Goal: Task Accomplishment & Management: Use online tool/utility

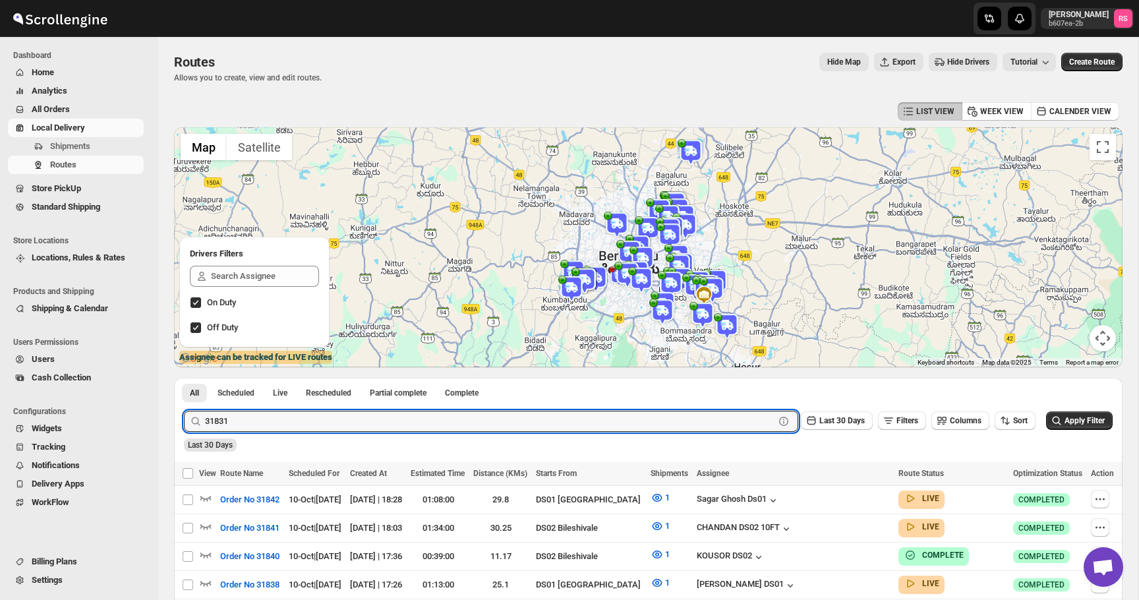
type input "31831"
click at [184, 378] on button "Submit" at bounding box center [203, 385] width 38 height 14
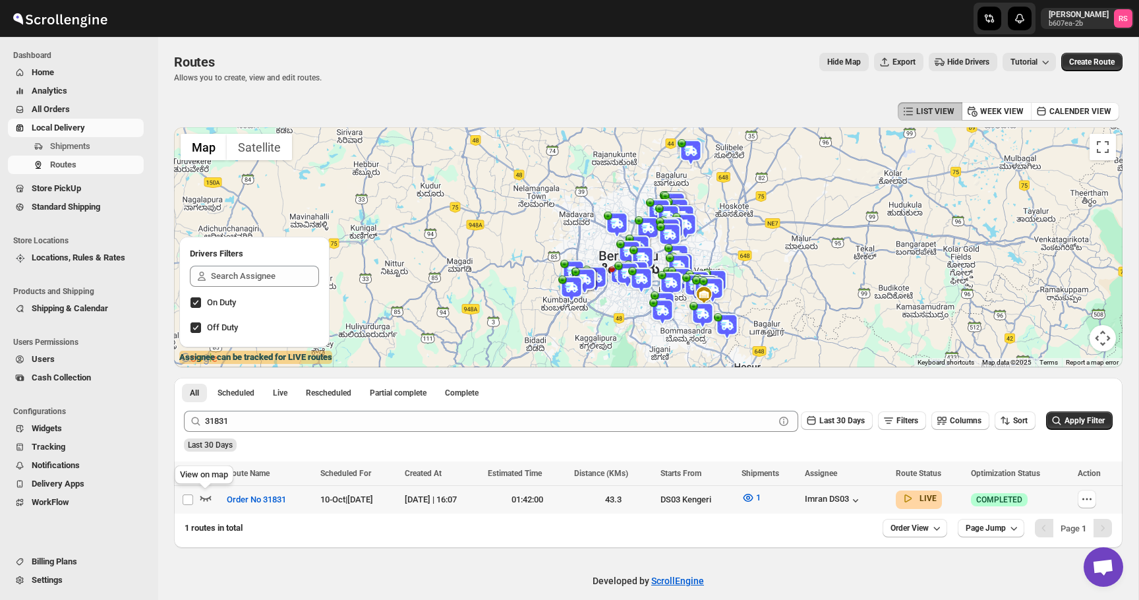
click at [203, 496] on icon "button" at bounding box center [205, 497] width 13 height 13
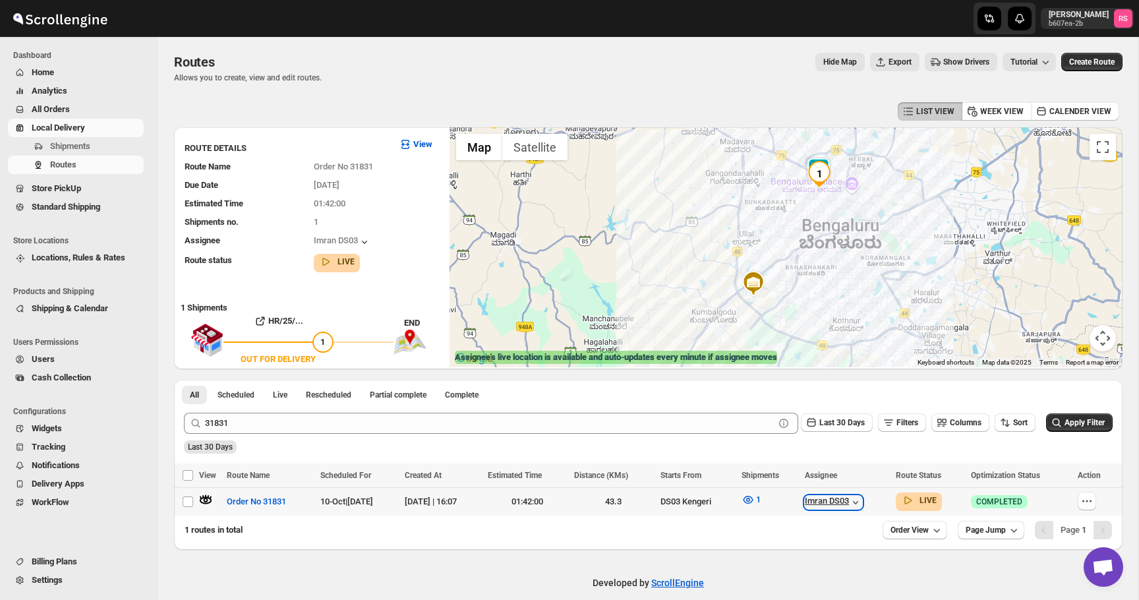
click at [852, 501] on div "Imran DS03" at bounding box center [833, 502] width 57 height 13
click at [750, 500] on icon "button" at bounding box center [748, 500] width 4 height 4
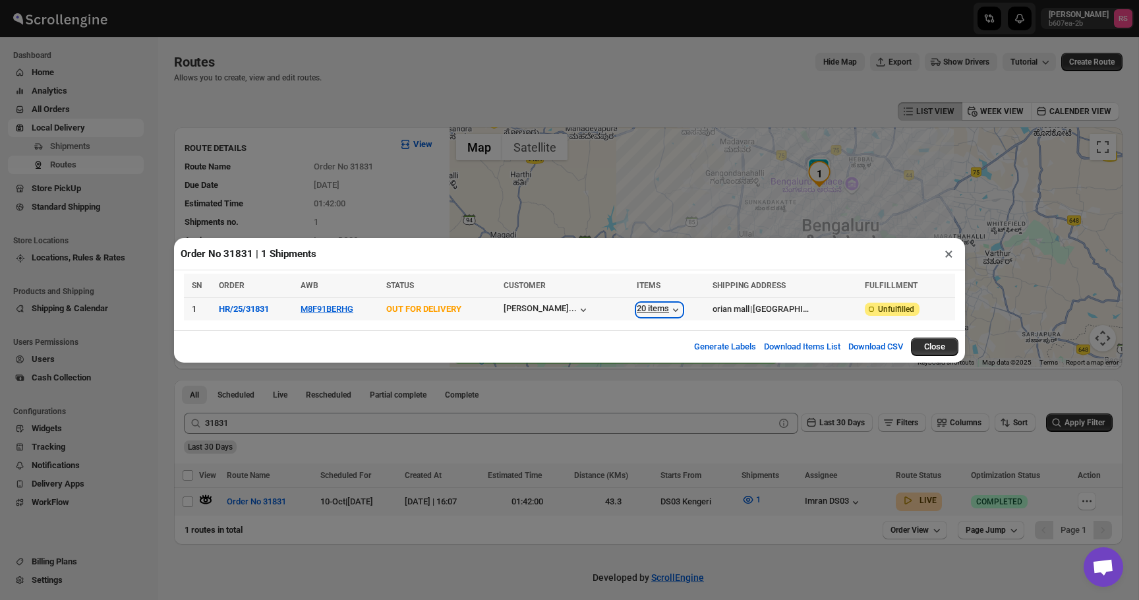
click at [682, 307] on icon "button" at bounding box center [675, 309] width 13 height 13
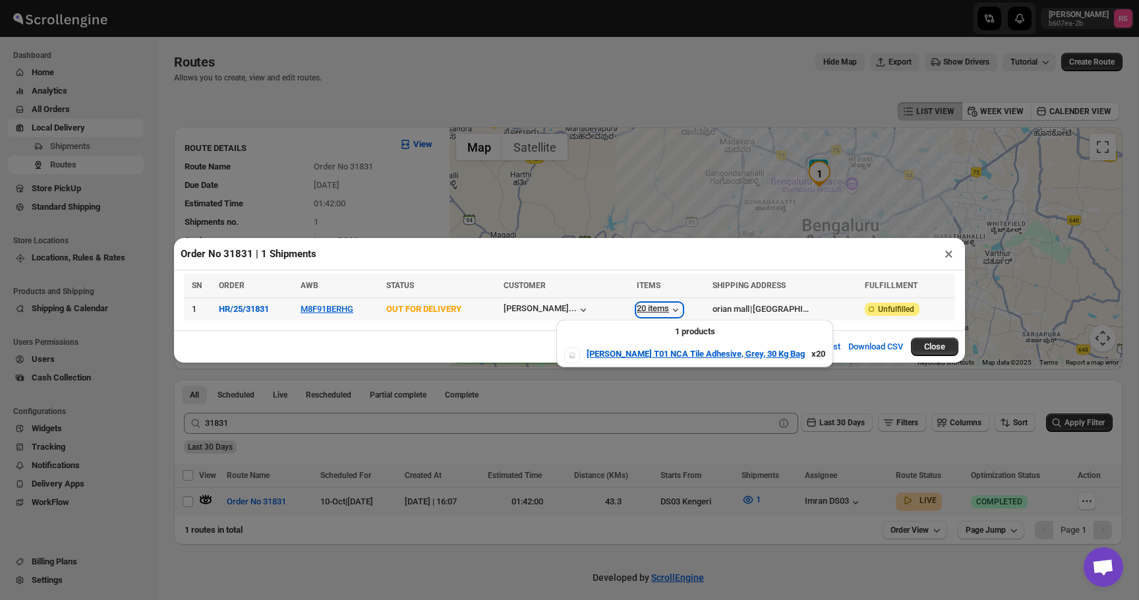
click at [682, 307] on icon "button" at bounding box center [675, 309] width 13 height 13
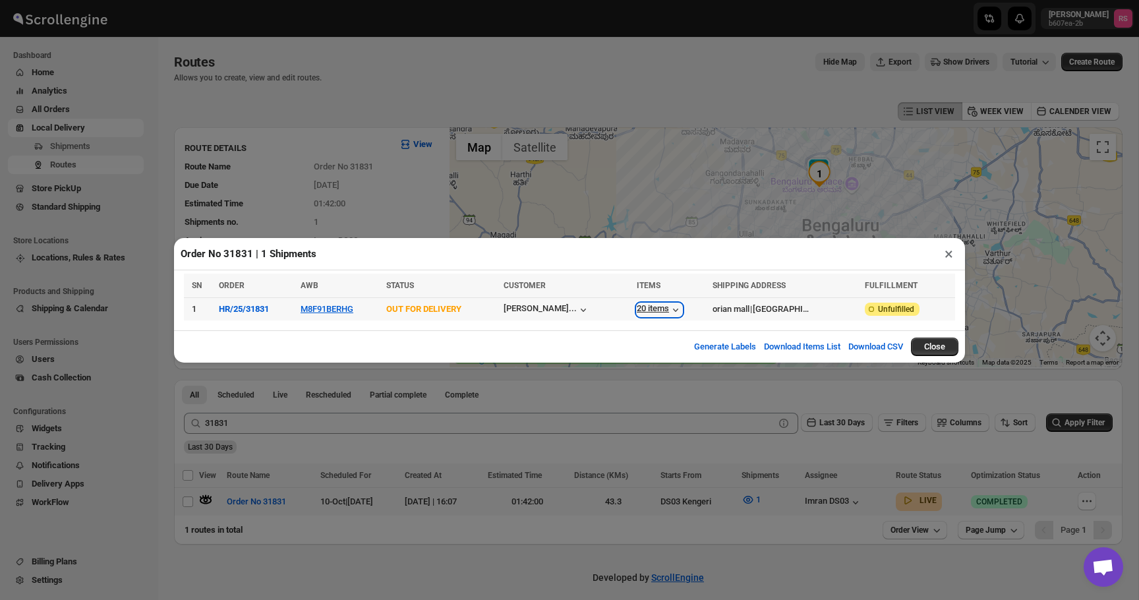
click at [682, 307] on icon "button" at bounding box center [675, 309] width 13 height 13
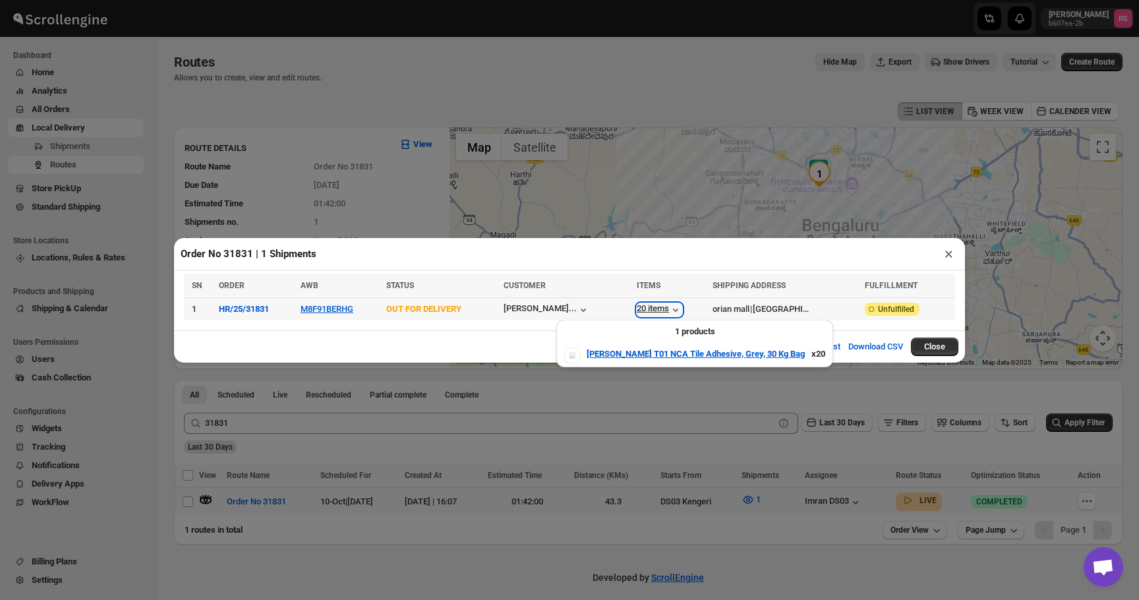
click at [682, 307] on icon "button" at bounding box center [675, 309] width 13 height 13
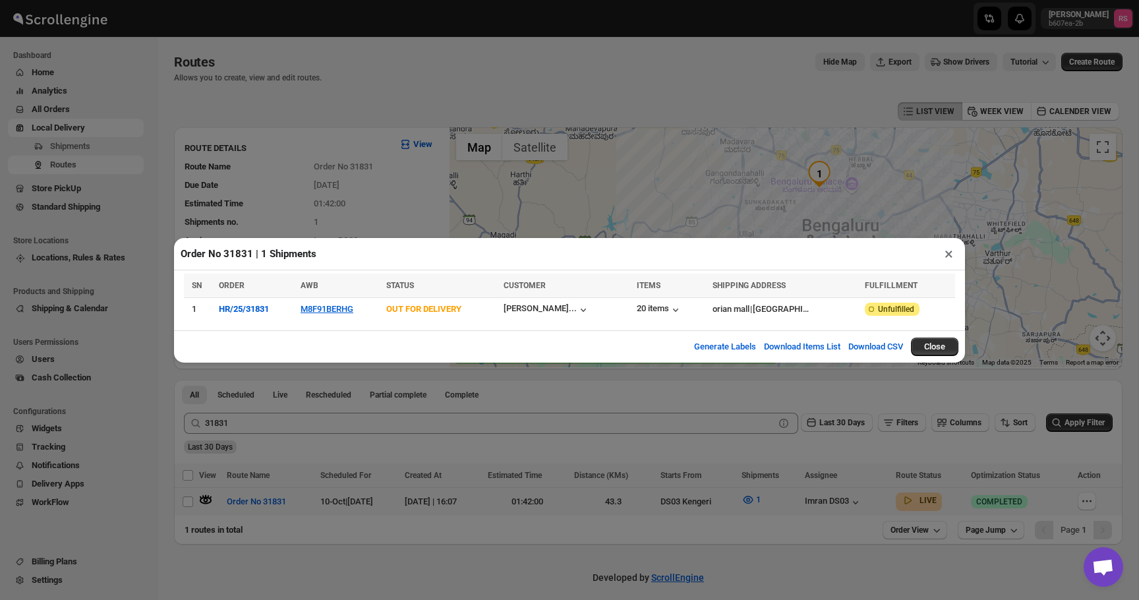
click at [949, 251] on button "×" at bounding box center [948, 254] width 19 height 18
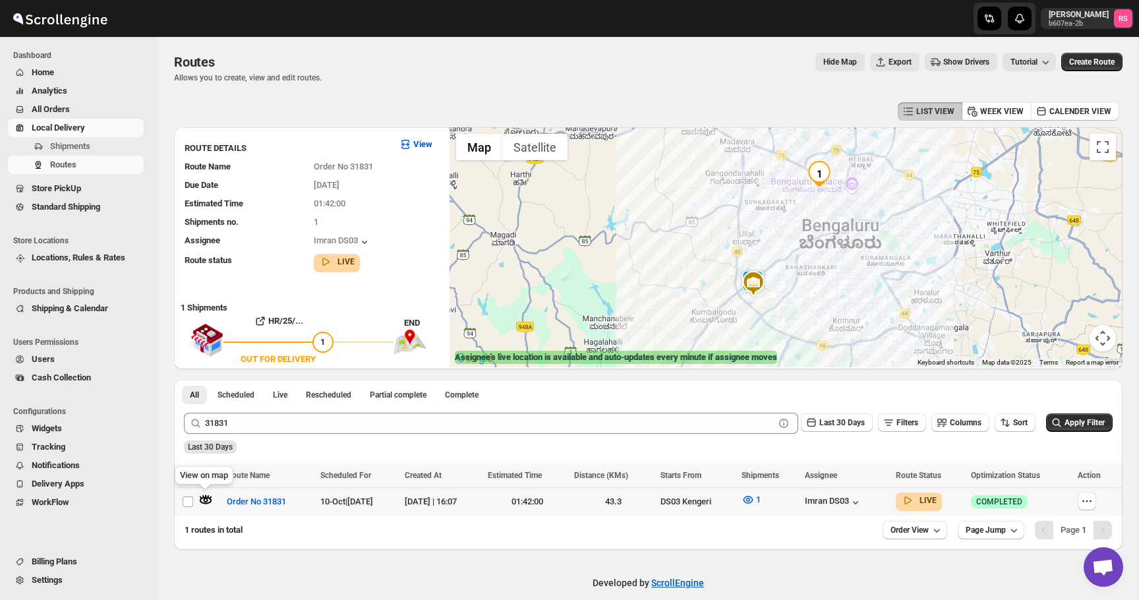
click at [204, 502] on icon "button" at bounding box center [205, 499] width 13 height 13
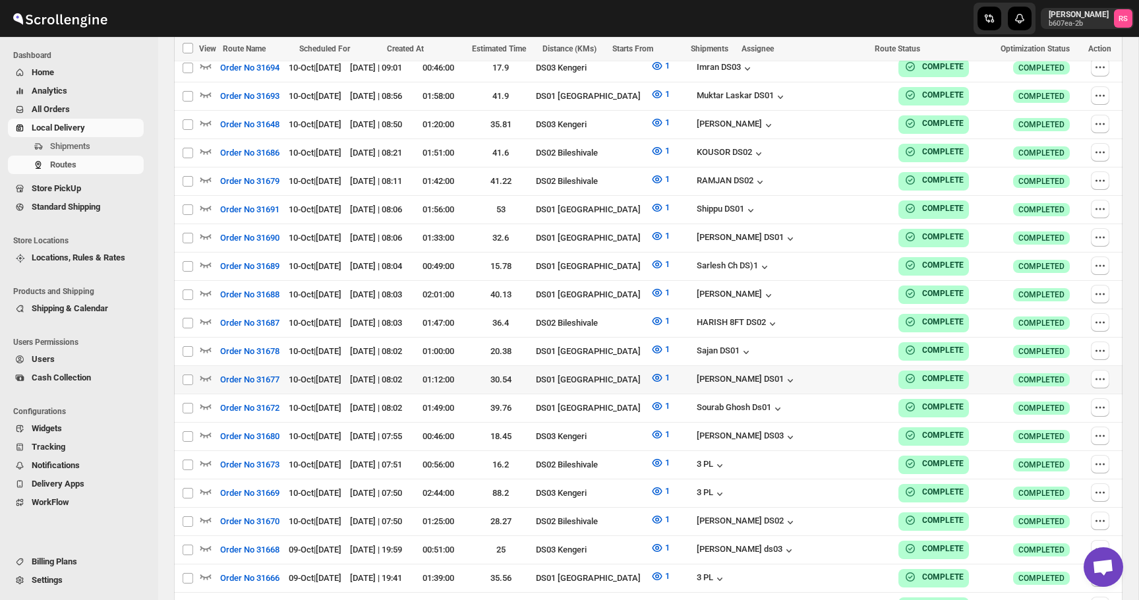
scroll to position [3437, 0]
